Goal: Find specific page/section: Find specific page/section

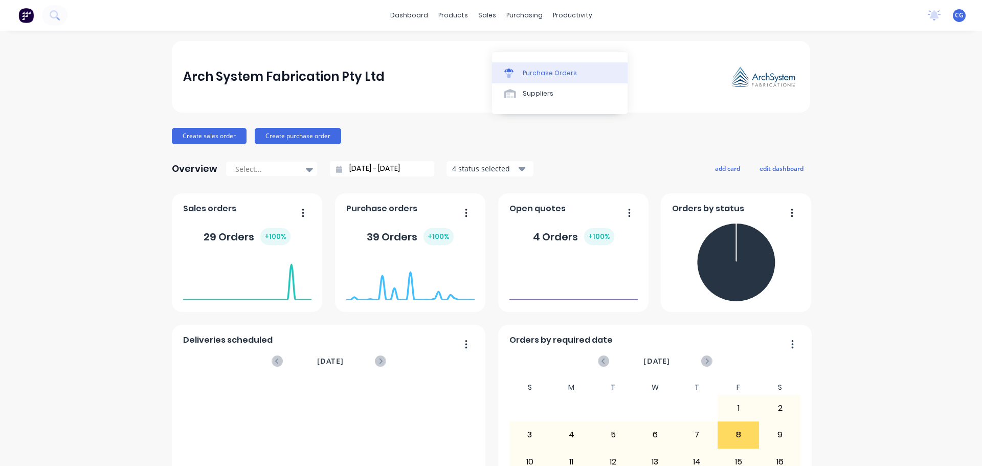
click at [543, 73] on div "Purchase Orders" at bounding box center [550, 73] width 54 height 9
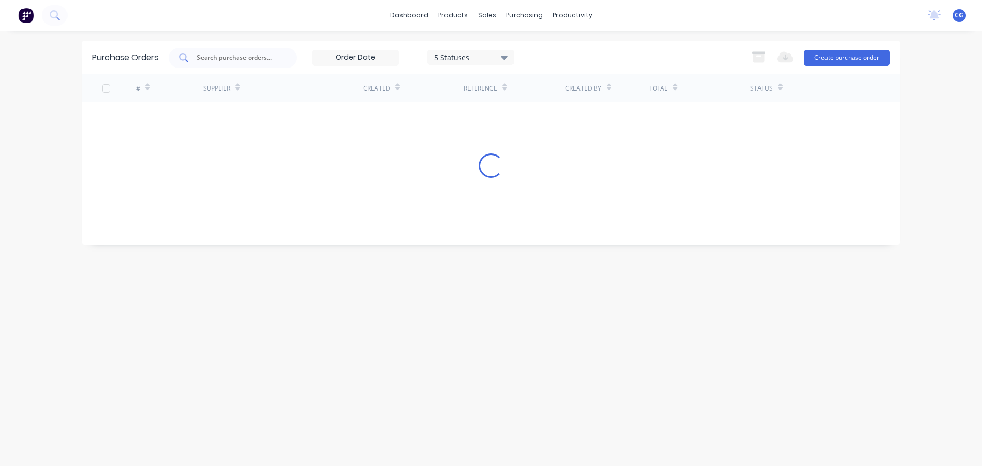
click at [211, 60] on input "text" at bounding box center [238, 58] width 85 height 10
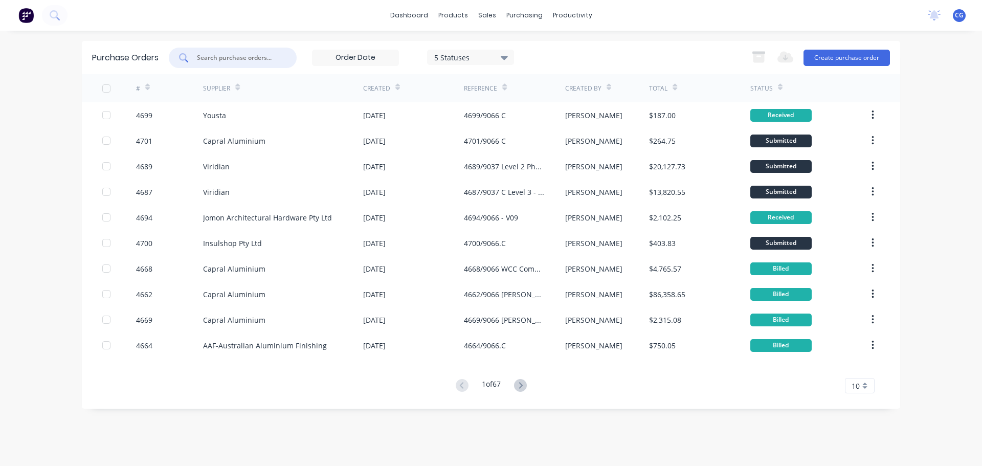
click at [211, 60] on input "text" at bounding box center [238, 58] width 85 height 10
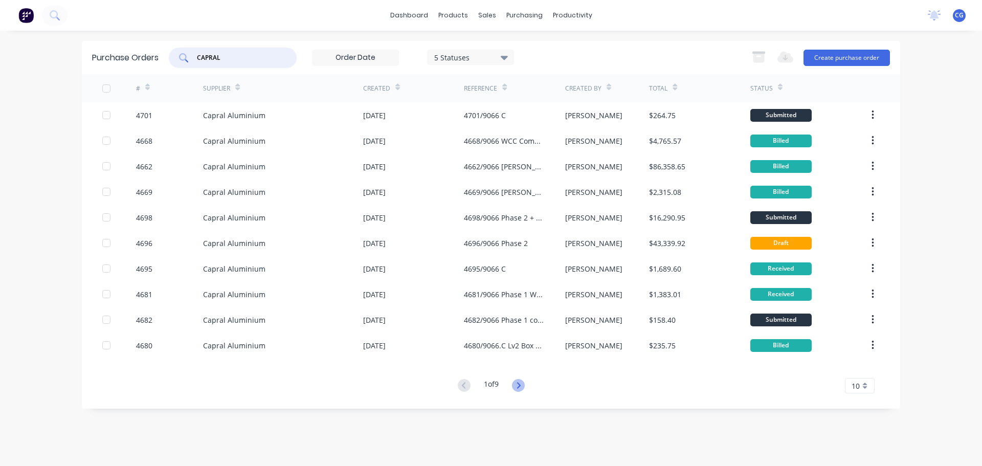
click at [522, 384] on icon at bounding box center [518, 385] width 13 height 13
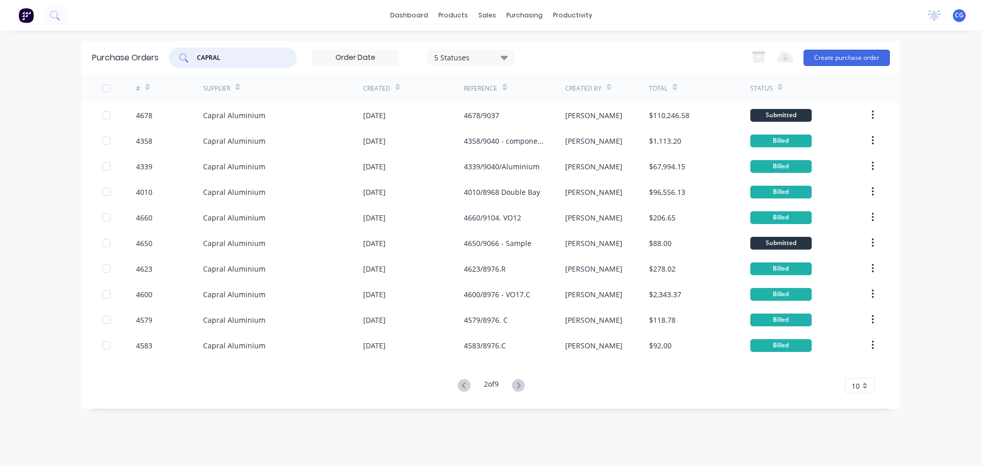
drag, startPoint x: 245, startPoint y: 58, endPoint x: 149, endPoint y: 47, distance: 96.8
click at [155, 54] on div "Purchase Orders CAPRAL 5 Statuses 5 Statuses Export to Excel (XLSX) Create purc…" at bounding box center [491, 57] width 819 height 33
type input "9066"
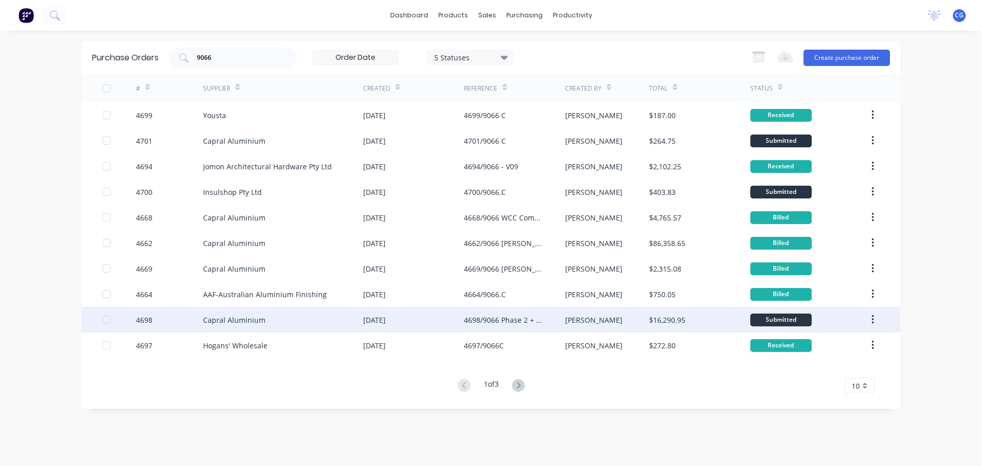
click at [225, 321] on div "Capral Aluminium" at bounding box center [234, 320] width 62 height 11
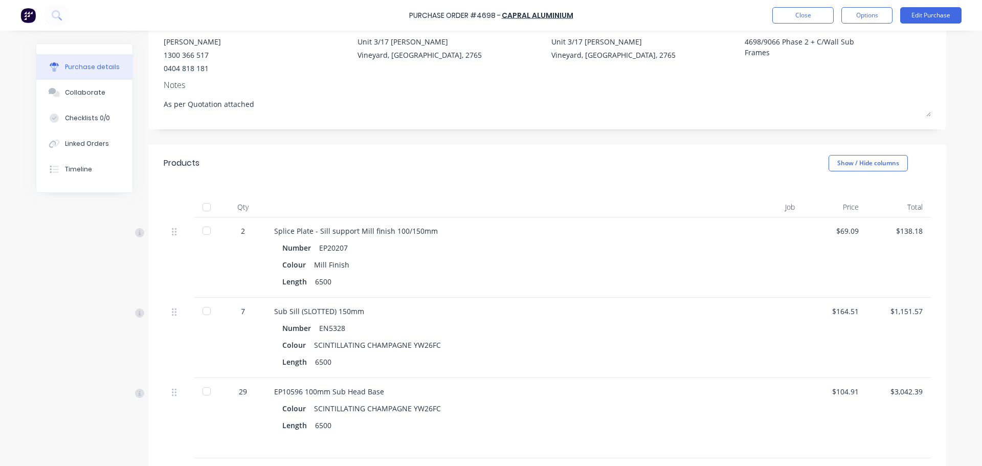
scroll to position [102, 0]
click at [878, 14] on button "Options" at bounding box center [867, 15] width 51 height 16
click at [829, 43] on div "Print / Email" at bounding box center [844, 41] width 79 height 15
click at [819, 66] on div "With pricing" at bounding box center [844, 62] width 79 height 15
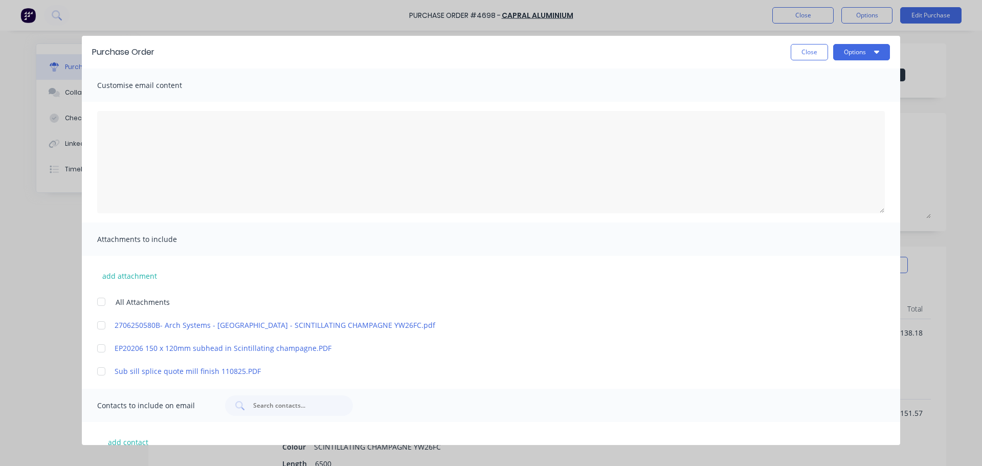
scroll to position [0, 0]
click at [860, 48] on button "Options" at bounding box center [861, 53] width 57 height 16
click at [808, 80] on div "Print" at bounding box center [841, 78] width 79 height 15
click at [798, 52] on button "Close" at bounding box center [809, 53] width 37 height 16
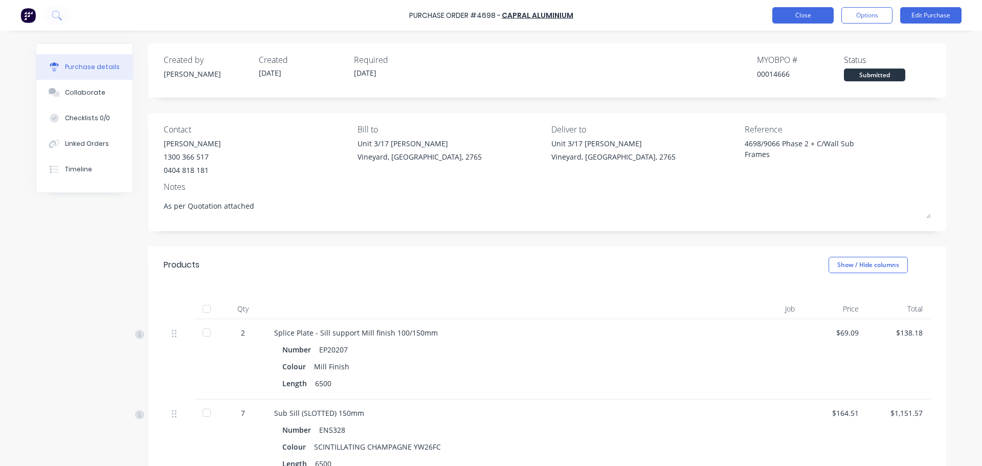
click at [807, 15] on button "Close" at bounding box center [803, 15] width 61 height 16
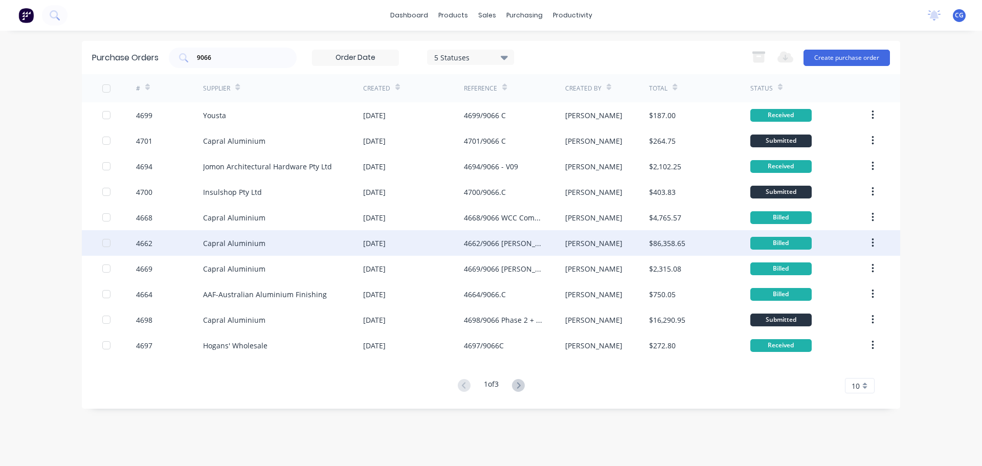
click at [241, 246] on div "Capral Aluminium" at bounding box center [234, 243] width 62 height 11
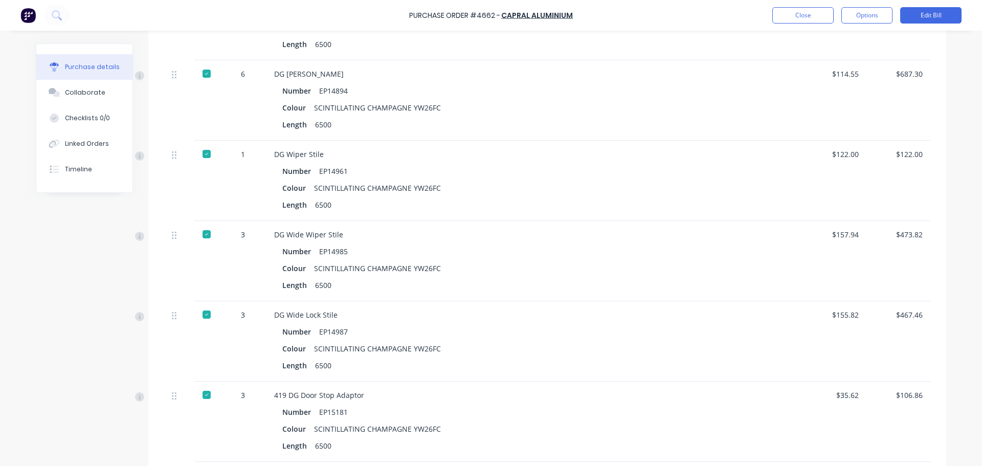
scroll to position [730, 0]
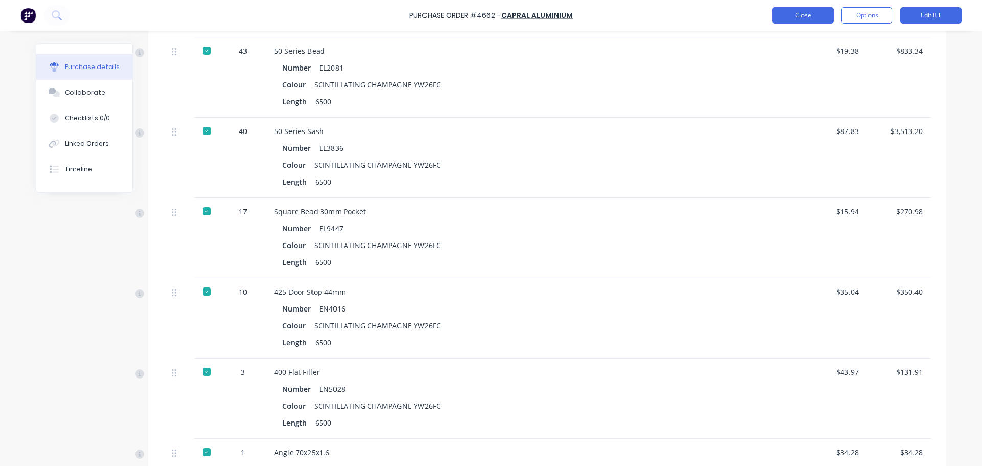
click at [810, 17] on button "Close" at bounding box center [803, 15] width 61 height 16
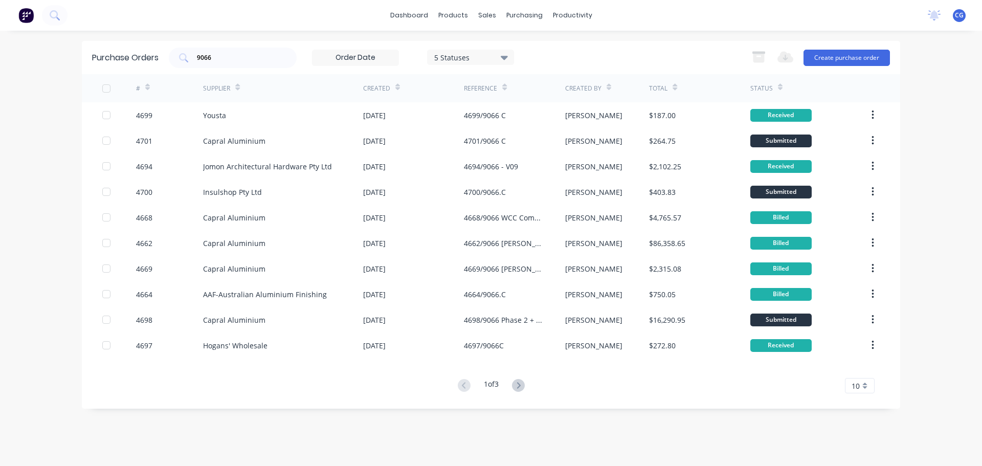
click at [520, 392] on button at bounding box center [518, 386] width 19 height 15
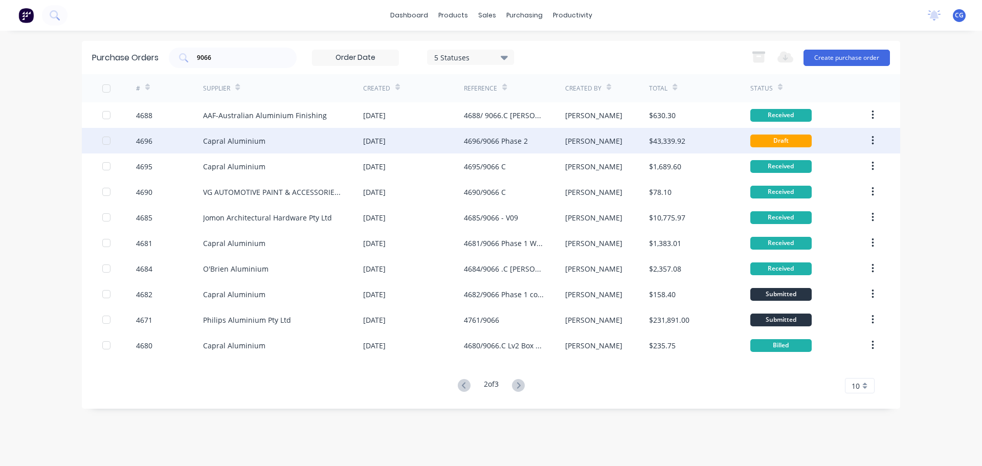
click at [232, 143] on div "Capral Aluminium" at bounding box center [234, 141] width 62 height 11
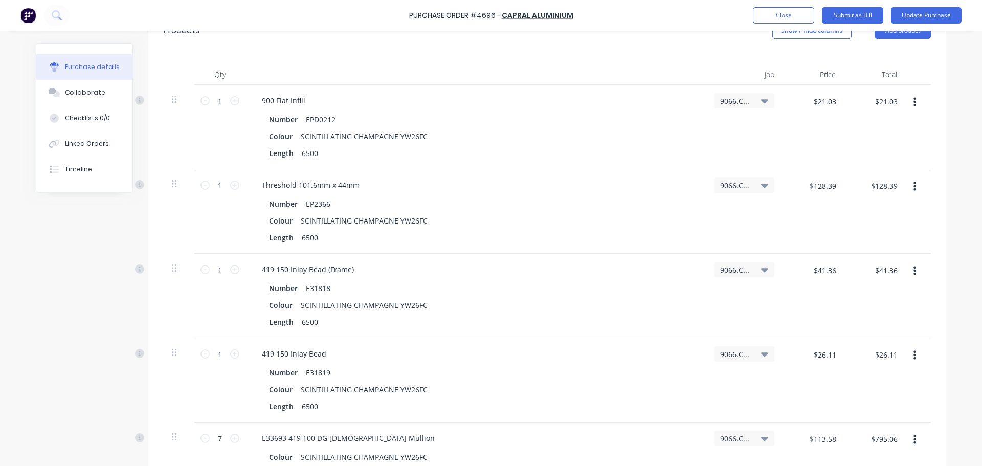
scroll to position [201, 0]
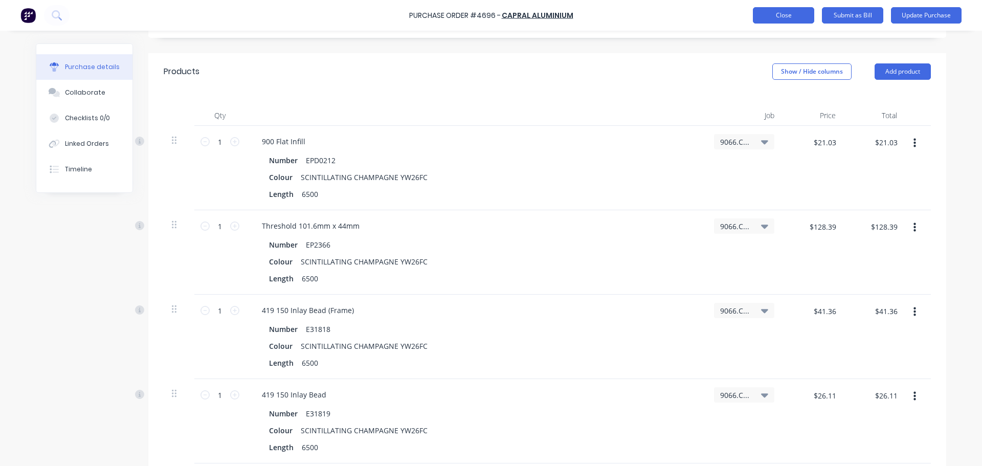
click at [787, 16] on button "Close" at bounding box center [783, 15] width 61 height 16
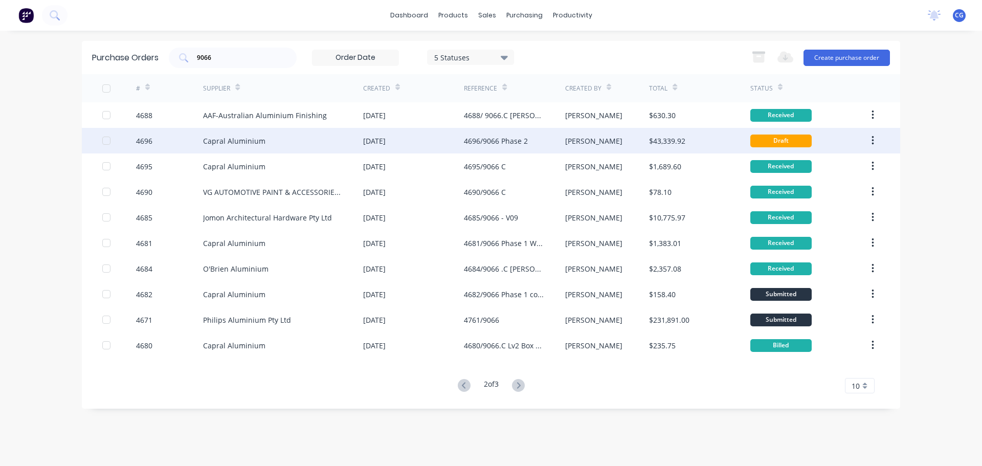
click at [785, 144] on div "Draft" at bounding box center [781, 141] width 61 height 13
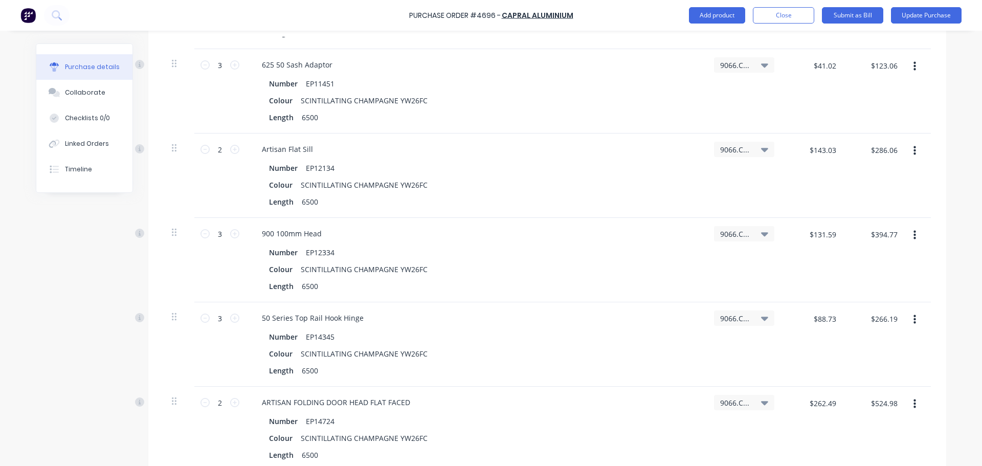
scroll to position [1279, 0]
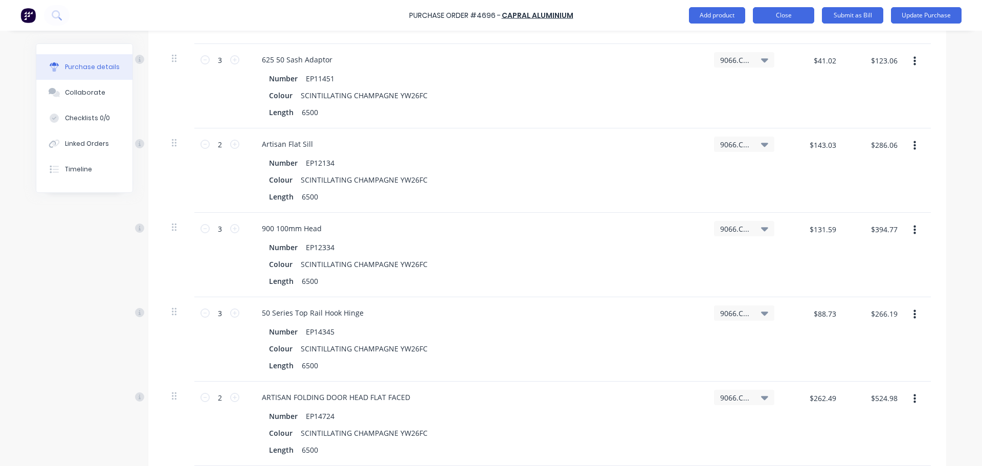
type textarea "x"
click at [771, 15] on button "Close" at bounding box center [783, 15] width 61 height 16
